Goal: Information Seeking & Learning: Understand process/instructions

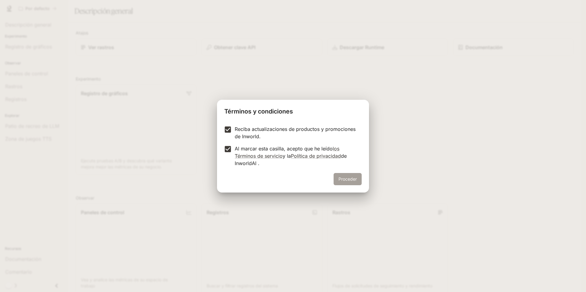
click at [353, 177] on font "Proceder" at bounding box center [347, 178] width 18 height 5
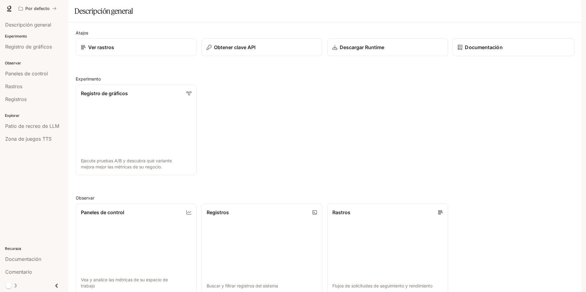
click at [483, 50] on font "Documentación" at bounding box center [484, 47] width 38 height 6
click at [135, 121] on link "Registro de gráficos Ejecute pruebas A/B y descubra qué variante mejora mejor l…" at bounding box center [136, 130] width 122 height 92
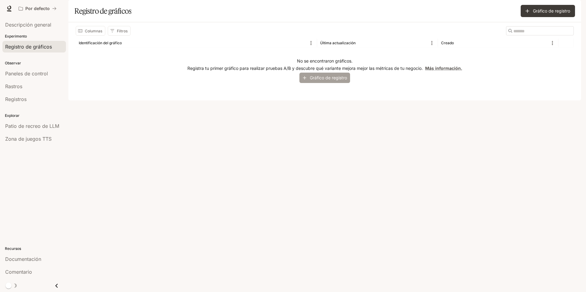
click at [322, 80] on font "Gráfico de registro" at bounding box center [328, 77] width 37 height 5
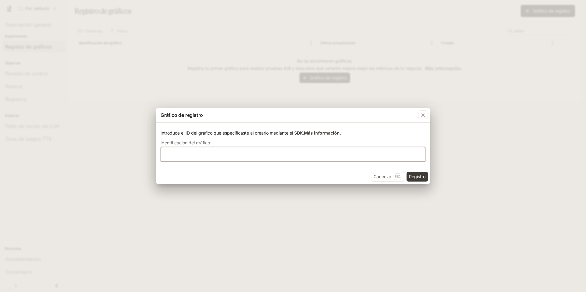
click at [213, 154] on input "text" at bounding box center [293, 154] width 264 height 6
click at [331, 133] on font "Más información." at bounding box center [322, 132] width 37 height 5
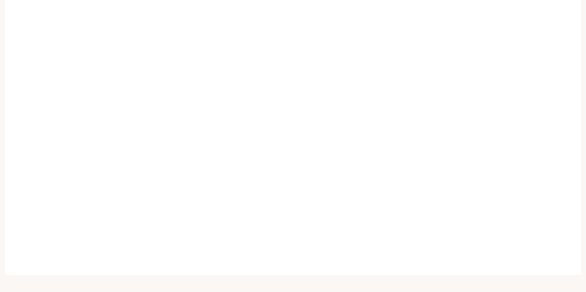
click at [561, 7] on link "Documentación Documentación" at bounding box center [545, 8] width 38 height 12
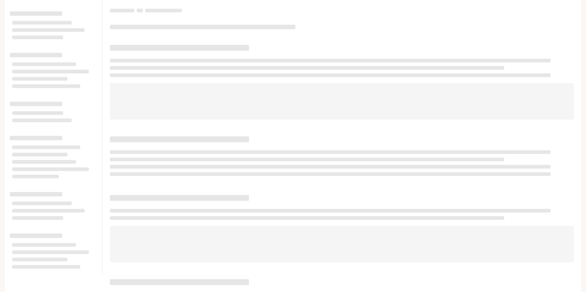
click at [570, 7] on img "button" at bounding box center [572, 8] width 9 height 9
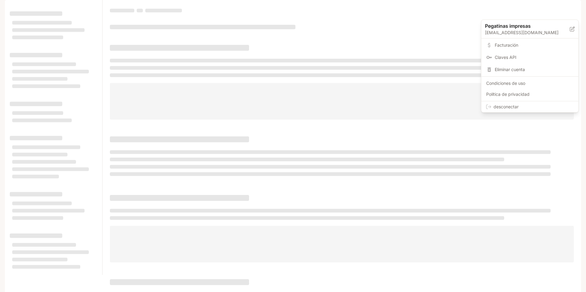
click at [507, 107] on font "desconectar" at bounding box center [505, 106] width 25 height 5
